Goal: Task Accomplishment & Management: Manage account settings

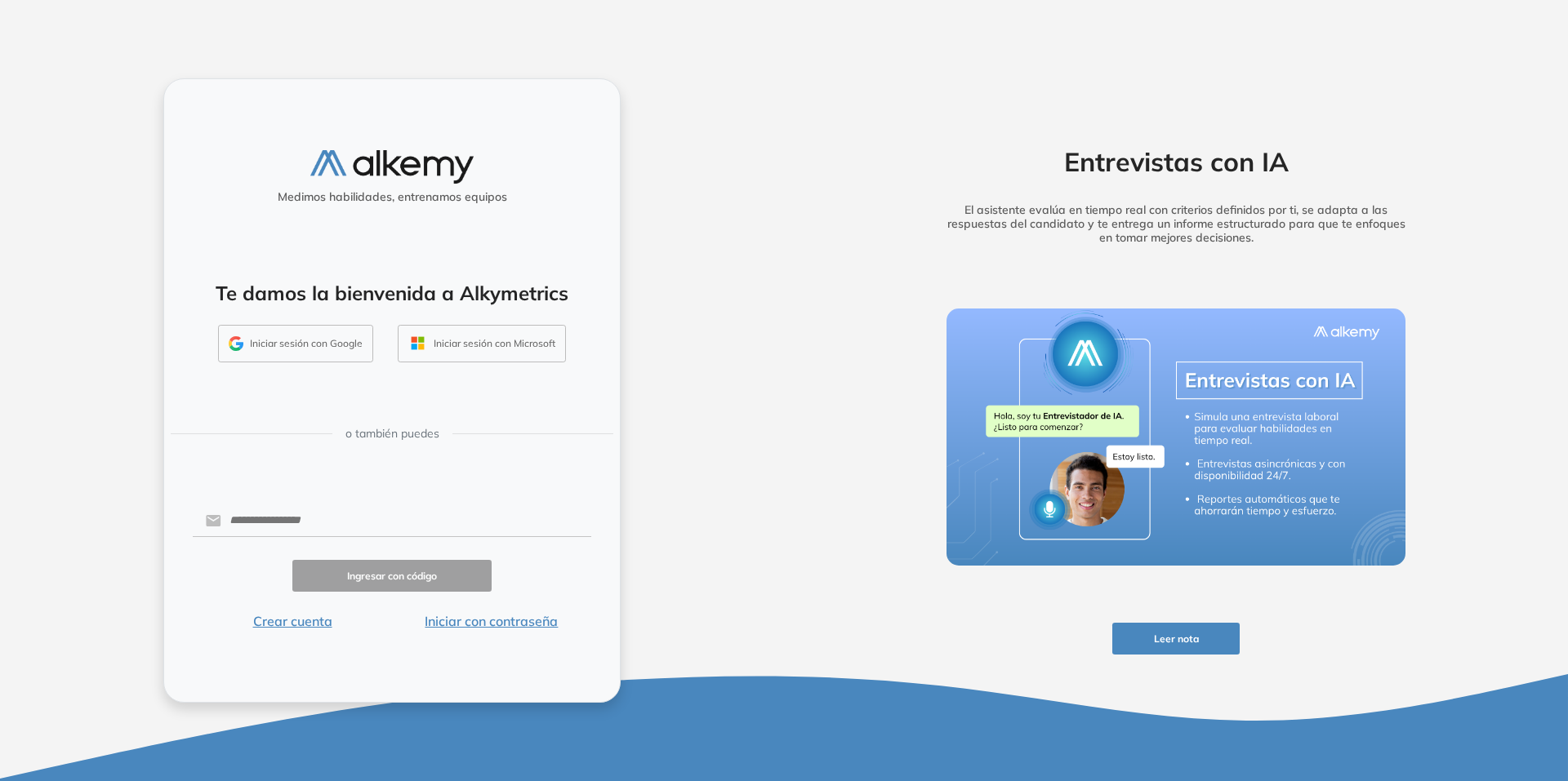
click at [301, 344] on button "Iniciar sesión con Google" at bounding box center [296, 343] width 155 height 38
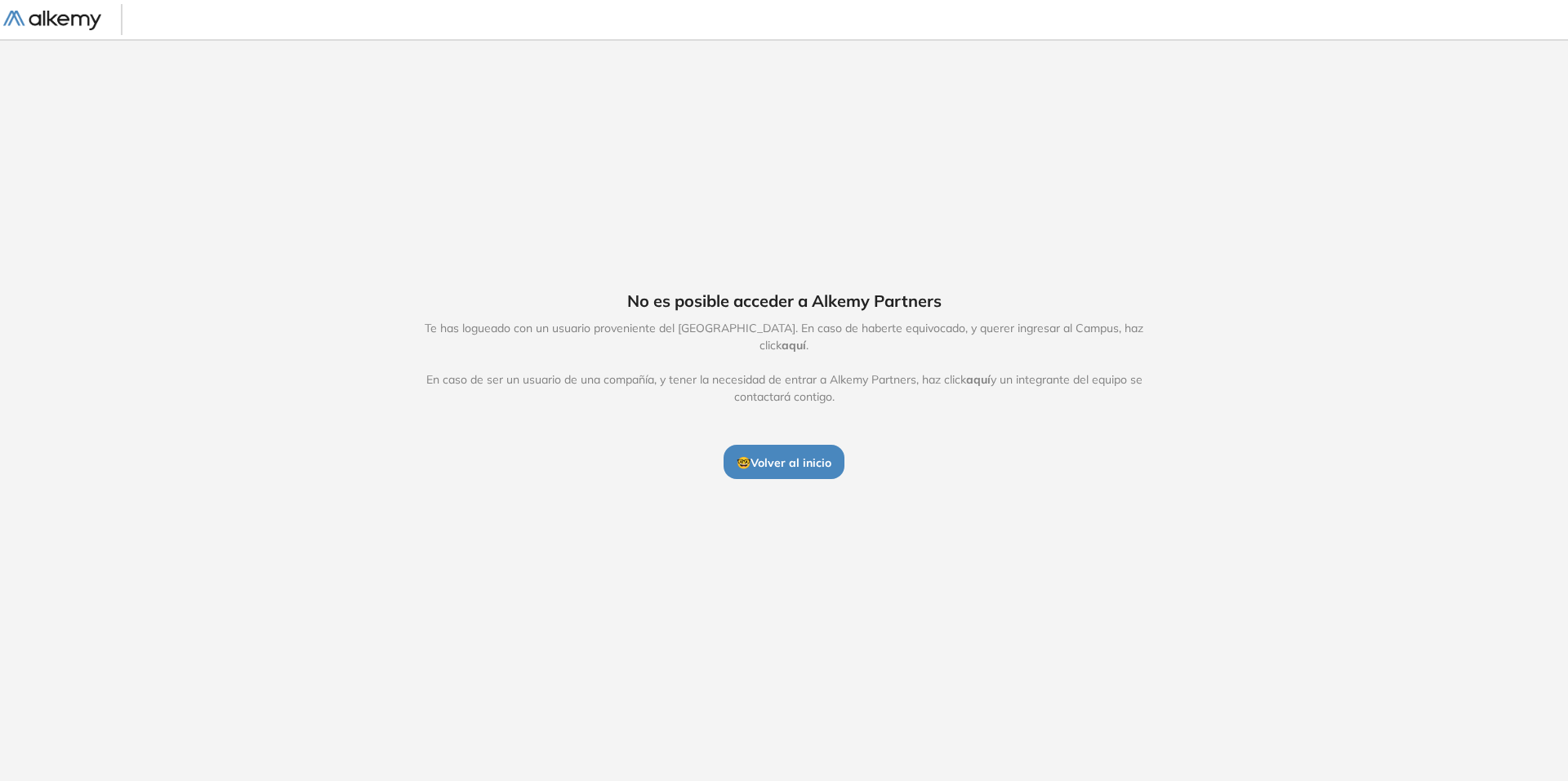
click at [790, 460] on span "🤓 Volver al inicio" at bounding box center [784, 463] width 95 height 15
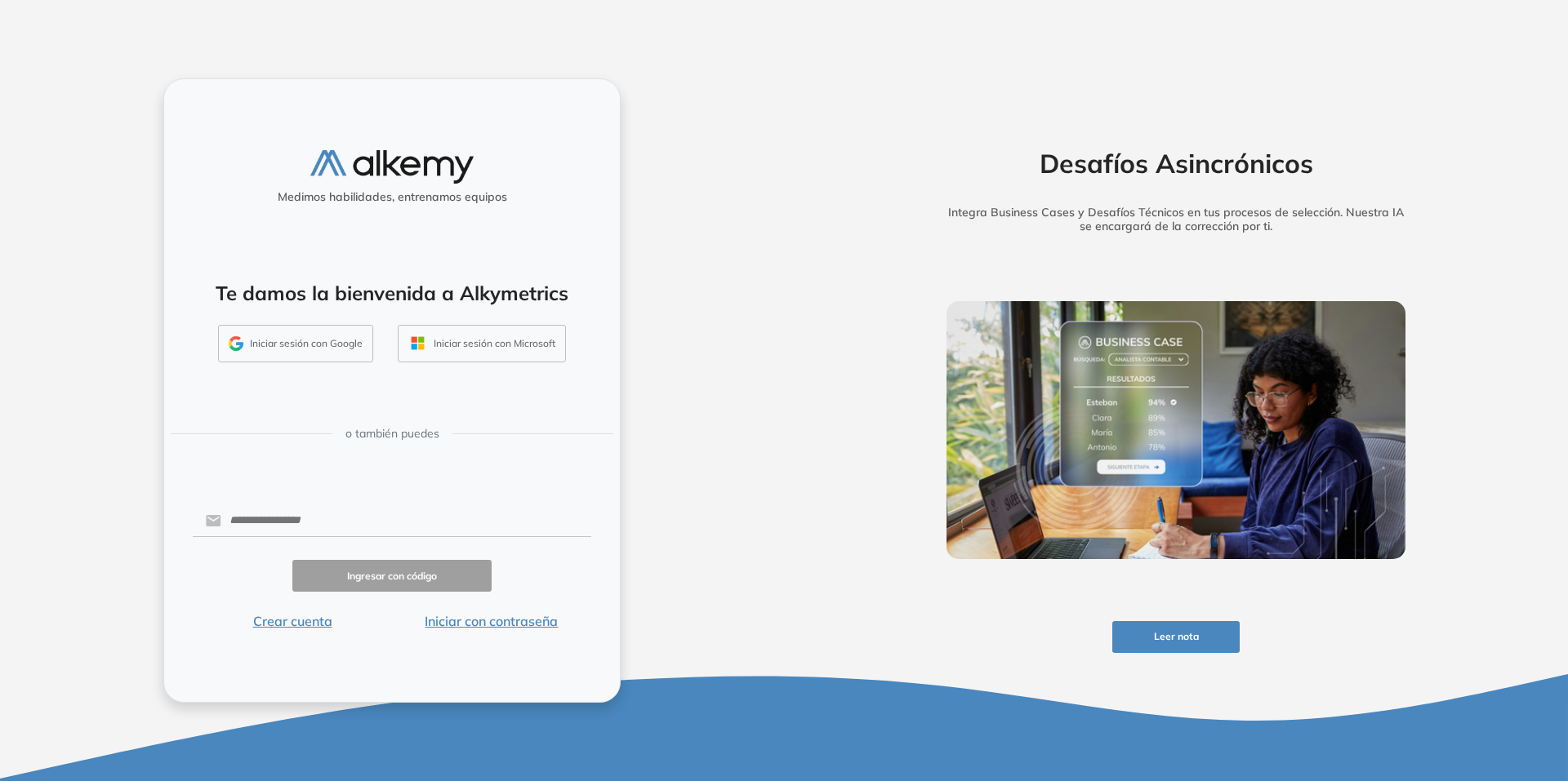
click at [291, 624] on button "Crear cuenta" at bounding box center [293, 620] width 199 height 19
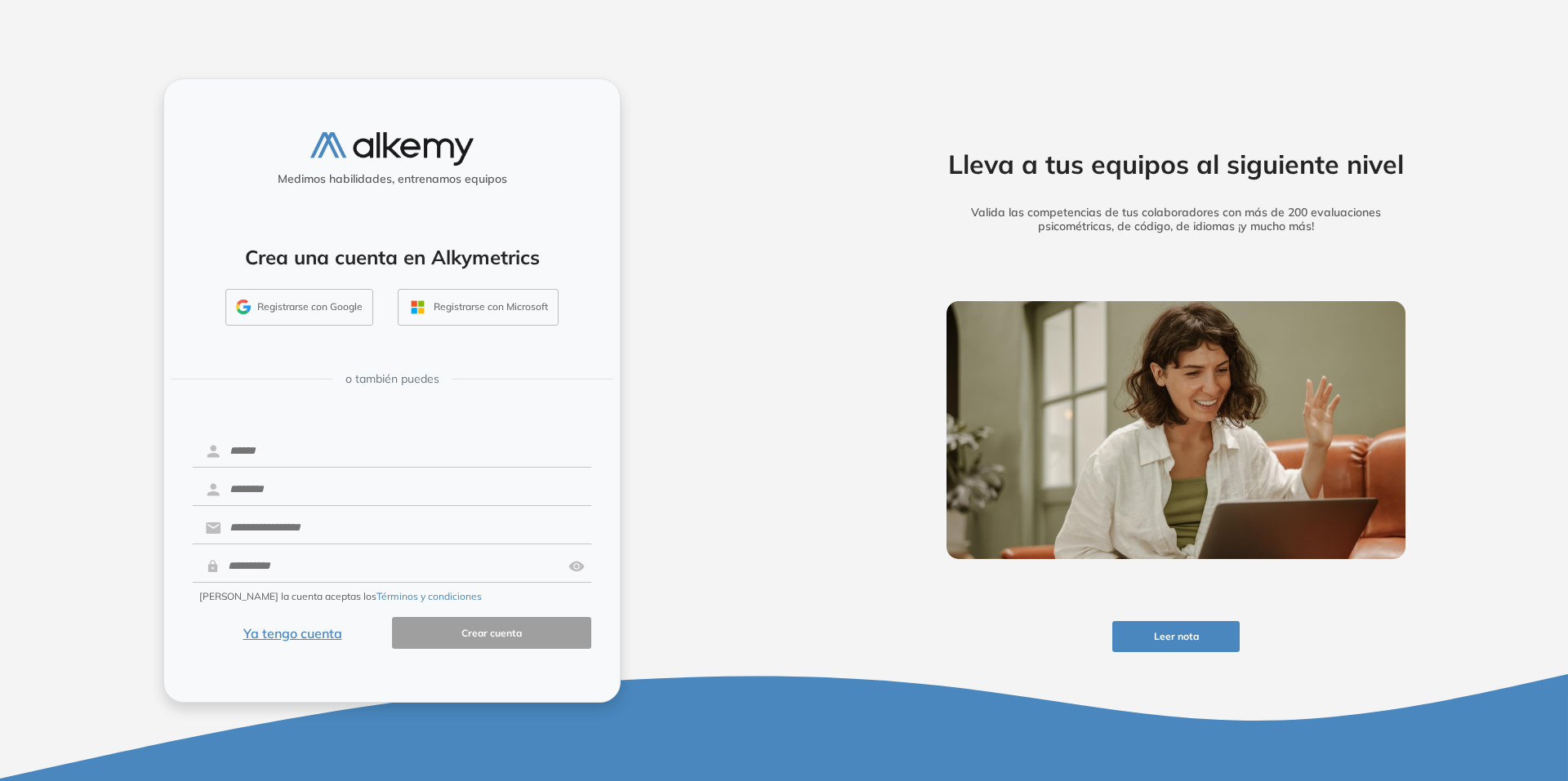
click at [297, 310] on button "Registrarse con Google" at bounding box center [299, 307] width 148 height 38
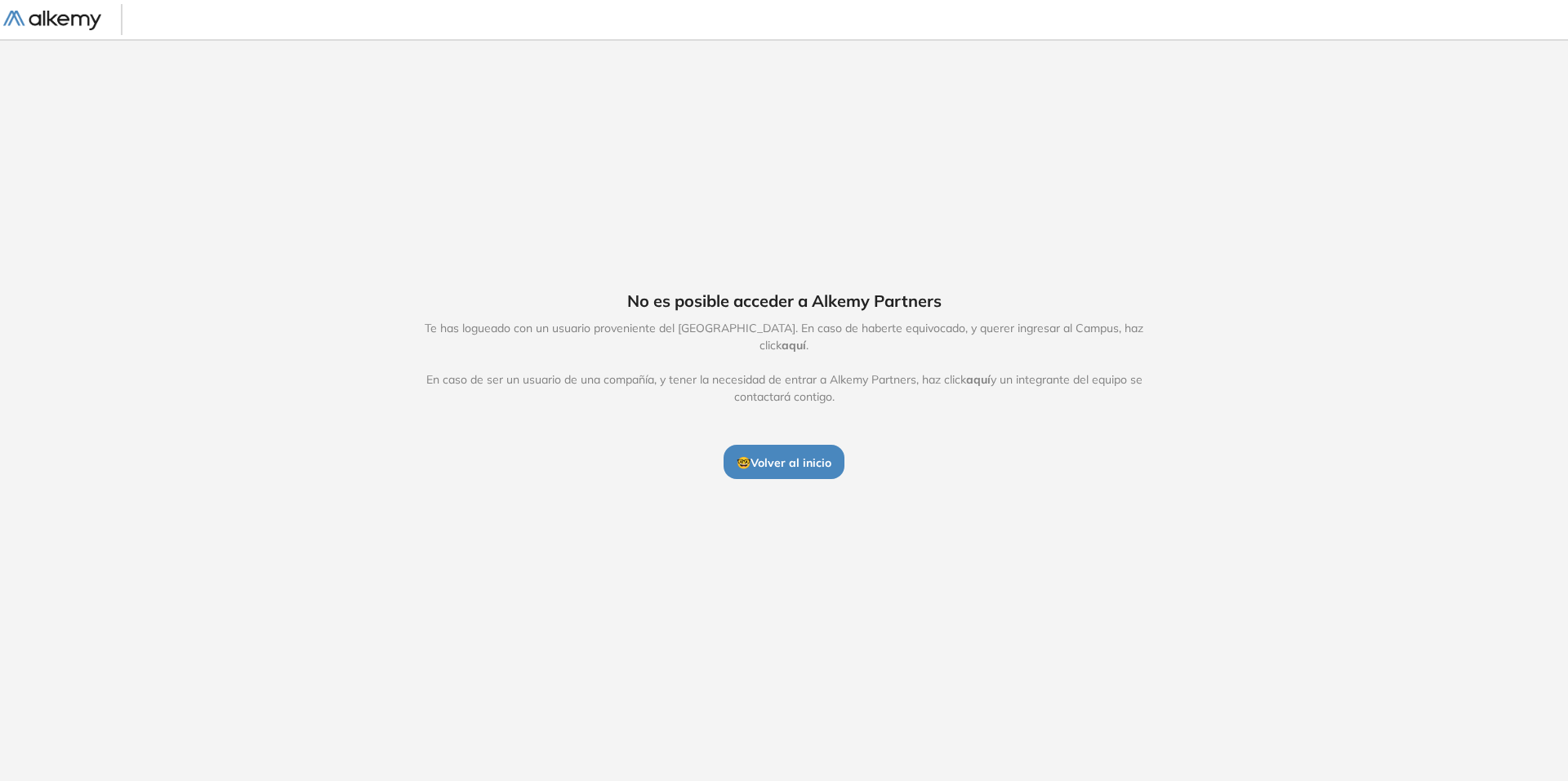
click at [795, 455] on span "🤓 Volver al inicio" at bounding box center [784, 463] width 95 height 15
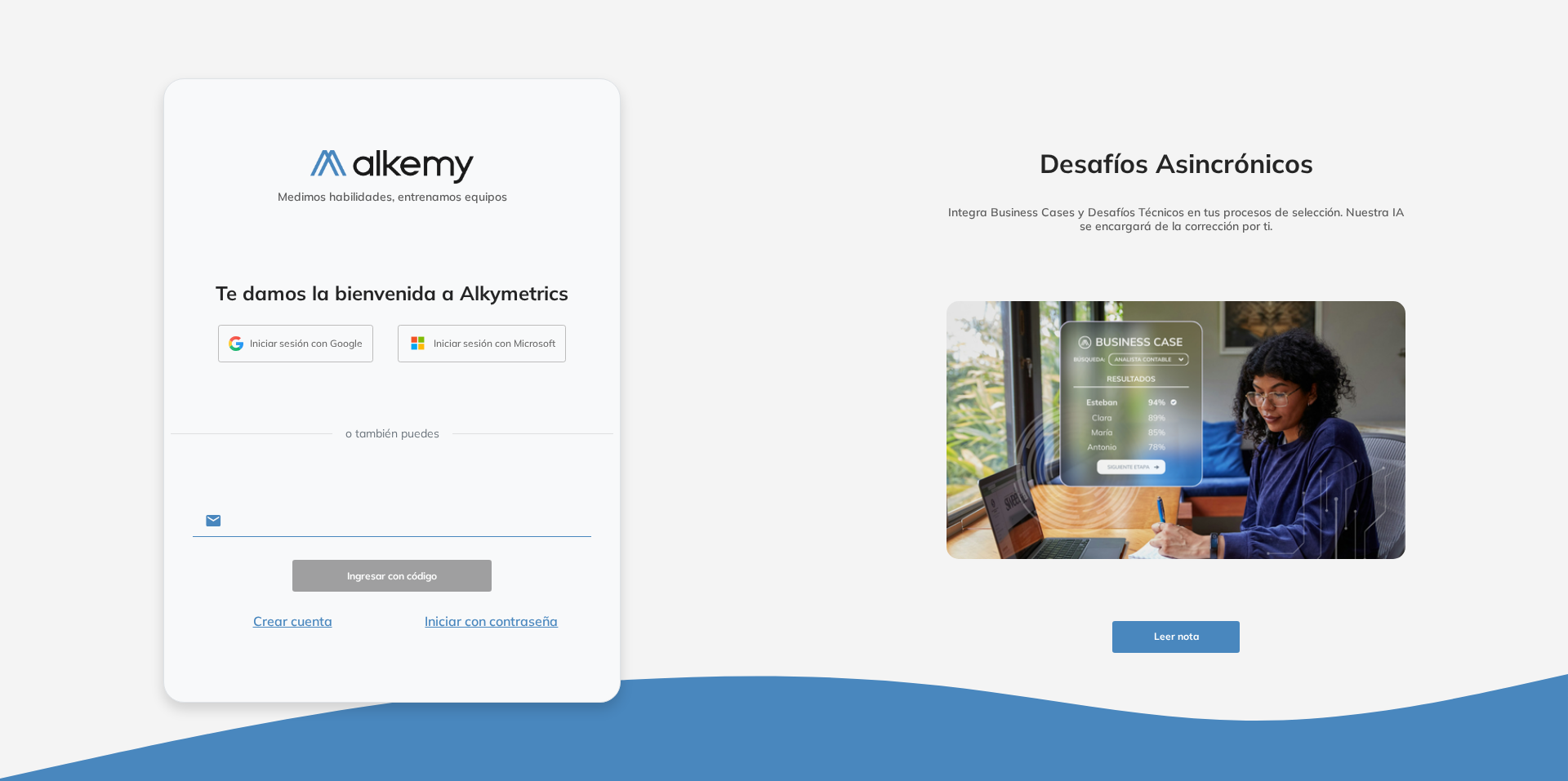
click at [286, 512] on input "text" at bounding box center [406, 521] width 370 height 31
type input "**********"
click at [413, 580] on button "Ingresar con código" at bounding box center [392, 576] width 199 height 31
click at [296, 342] on button "Iniciar sesión con Google" at bounding box center [296, 343] width 155 height 38
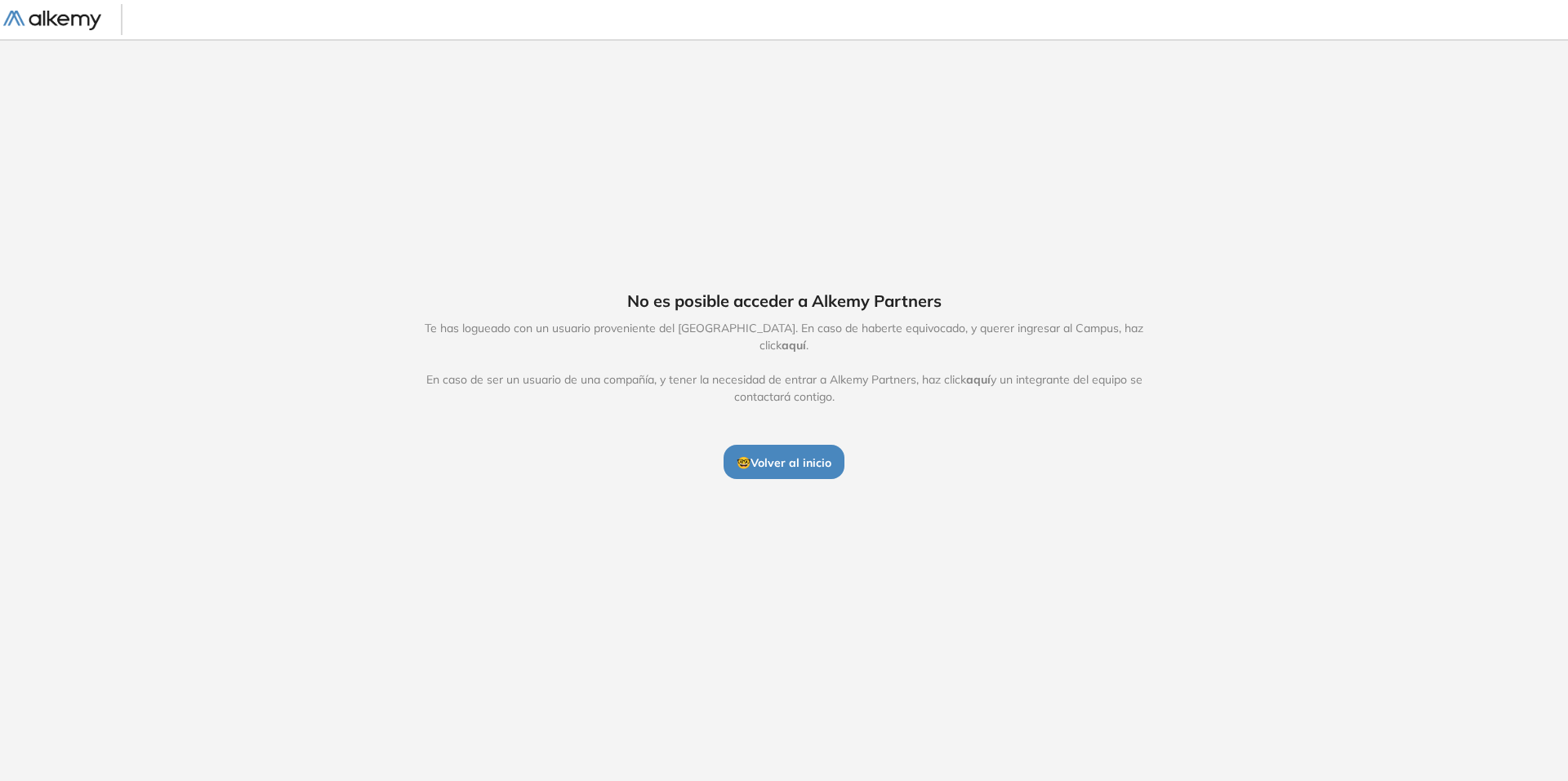
click at [811, 456] on span "🤓 Volver al inicio" at bounding box center [784, 463] width 95 height 15
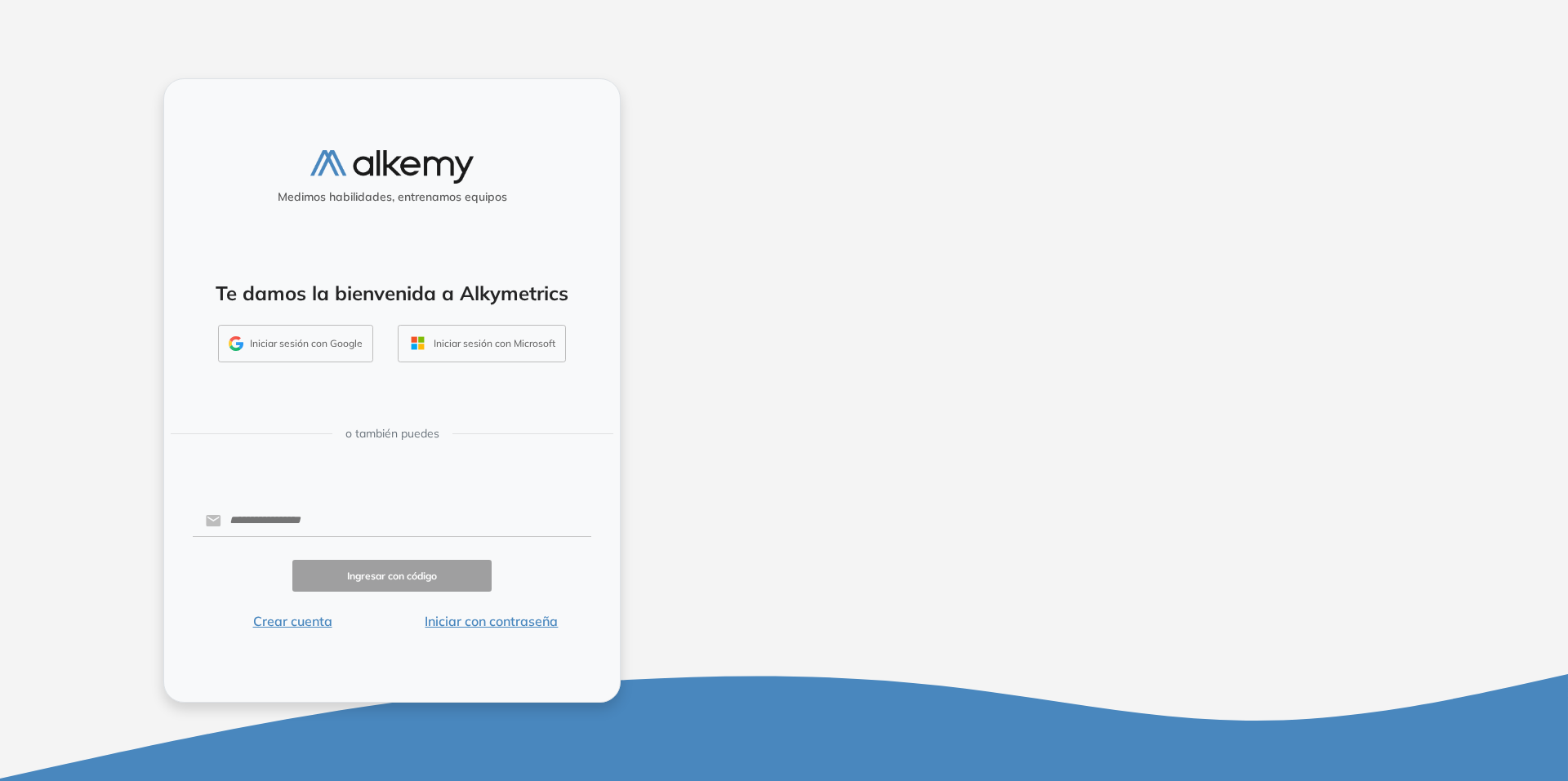
click at [49, 19] on div "Medimos habilidades, entrenamos equipos Te damos la bienvenida a Alkymetrics In…" at bounding box center [392, 390] width 784 height 781
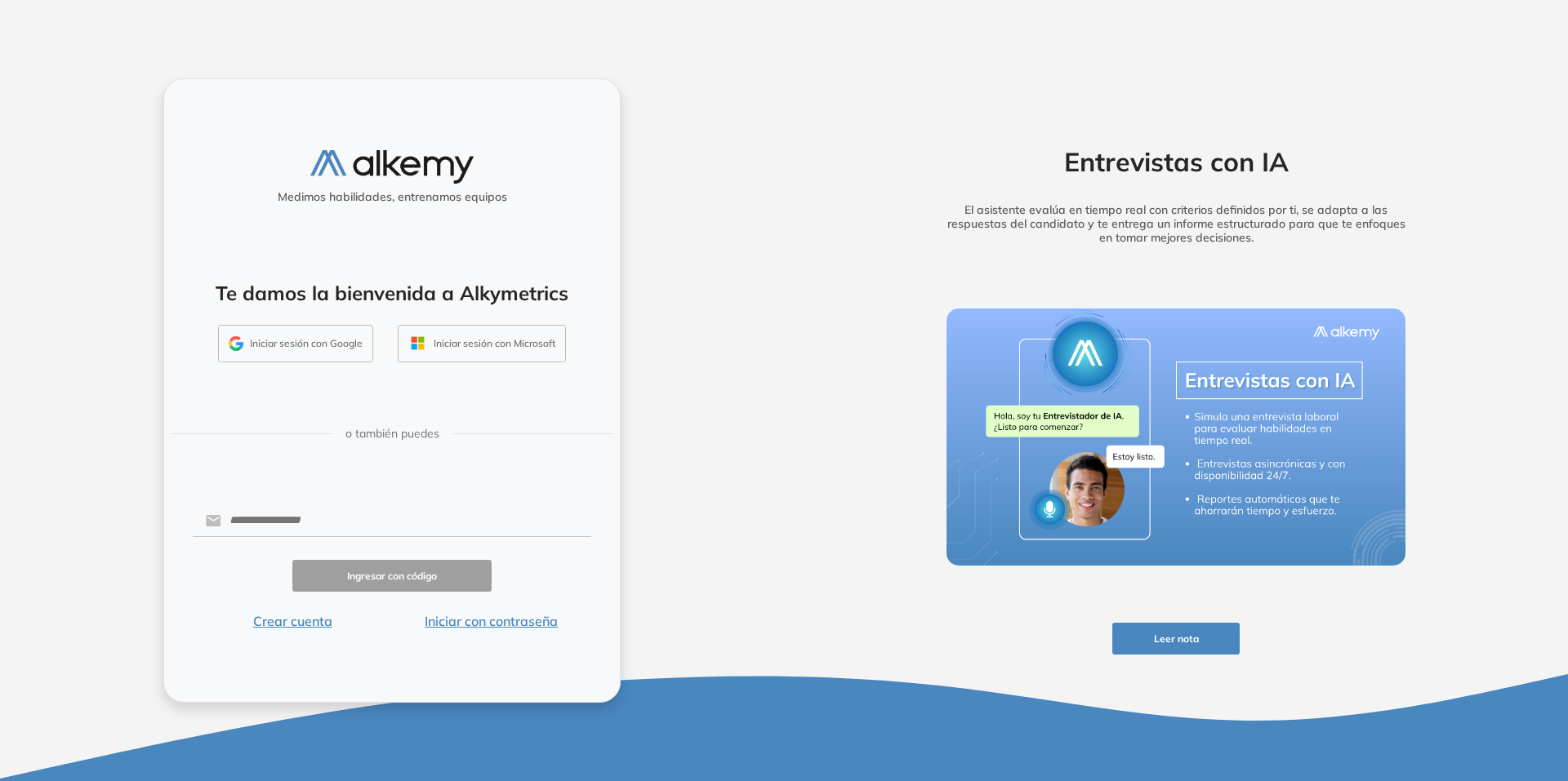
click at [451, 623] on button "Iniciar con contraseña" at bounding box center [491, 620] width 199 height 19
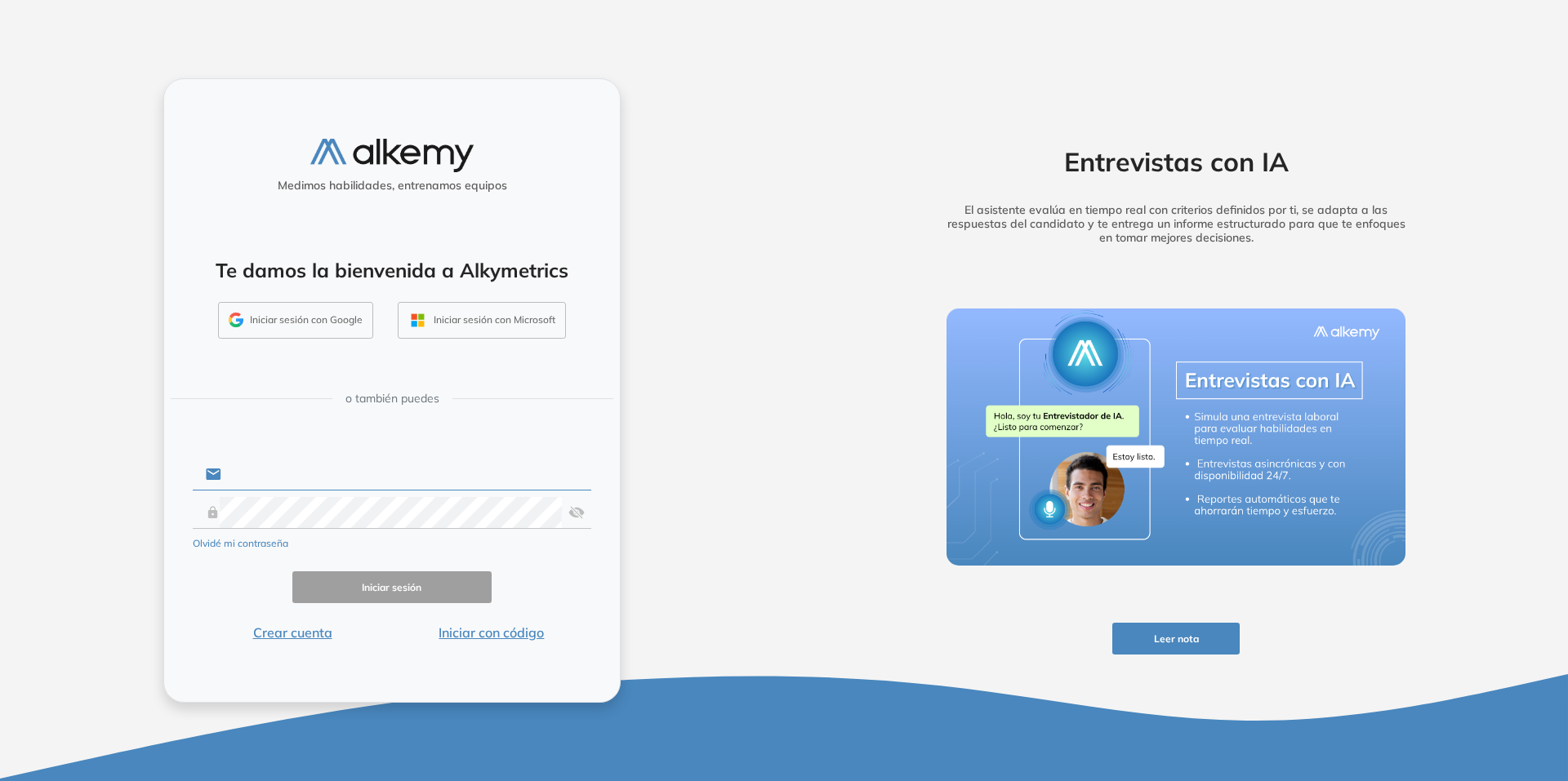
click at [356, 482] on input "text" at bounding box center [406, 475] width 370 height 31
type input "**********"
click at [262, 544] on button "Olvidé mi contraseña" at bounding box center [240, 544] width 95 height 15
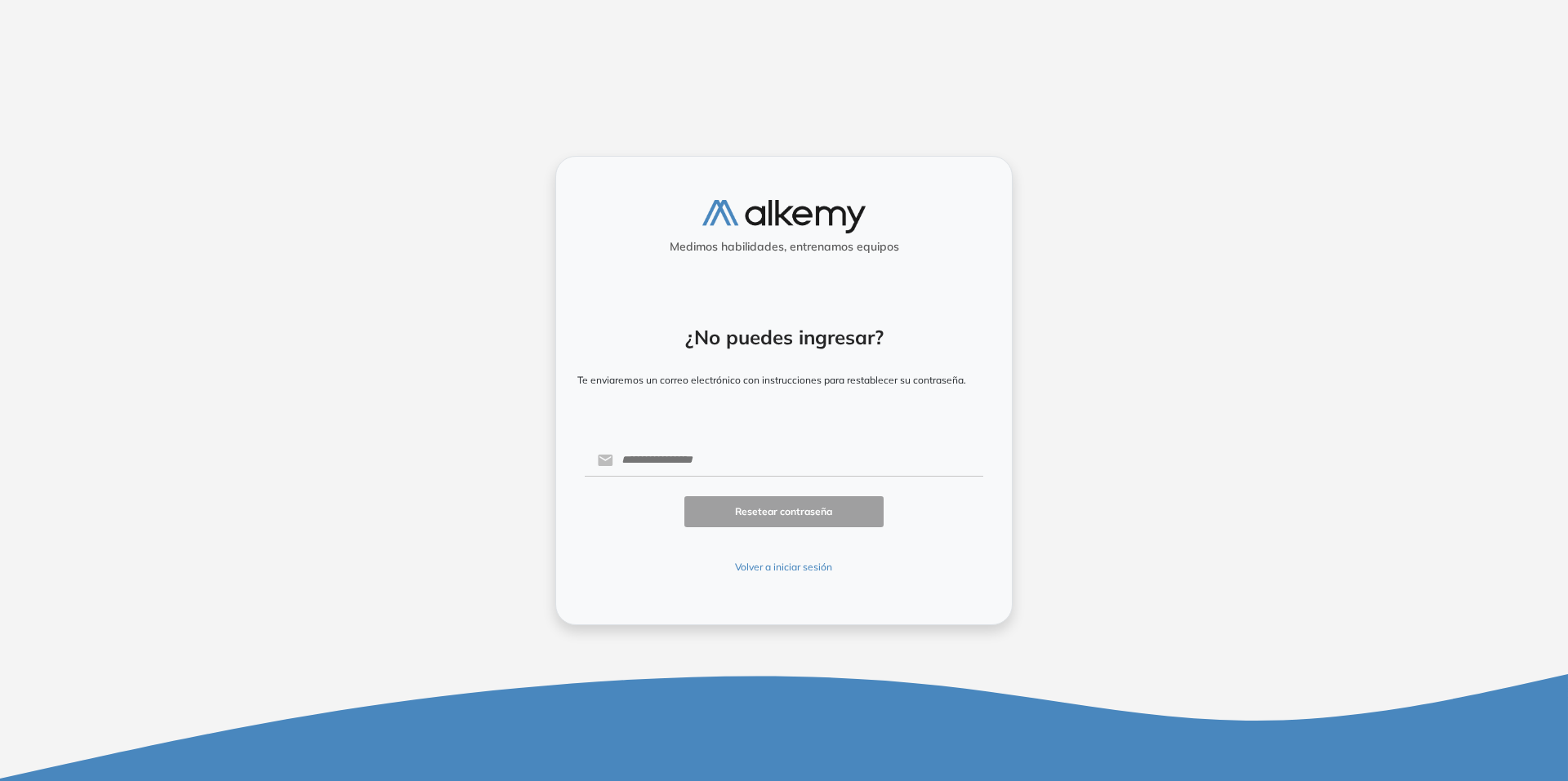
click at [633, 476] on form "Resetear contraseña Volver a iniciar sesión" at bounding box center [784, 508] width 399 height 147
click at [646, 470] on input "text" at bounding box center [798, 461] width 370 height 31
type input "**********"
click at [776, 516] on button "Resetear contraseña" at bounding box center [784, 512] width 199 height 31
